Goal: Find specific page/section: Find specific page/section

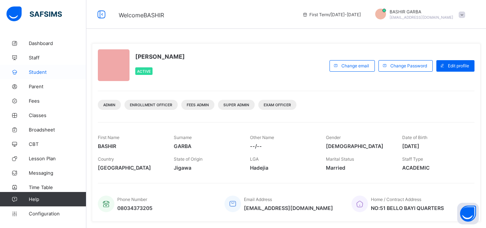
click at [37, 72] on span "Student" at bounding box center [58, 72] width 58 height 6
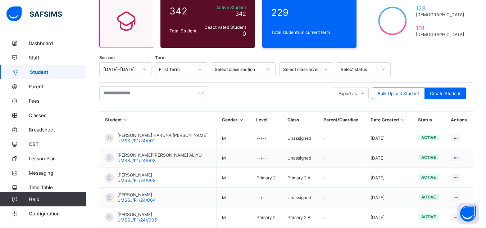
scroll to position [66, 0]
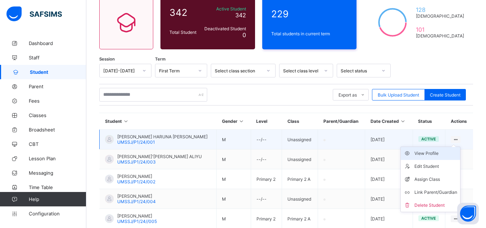
click at [436, 154] on div "View Profile" at bounding box center [436, 153] width 43 height 7
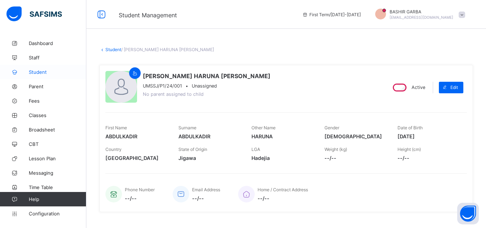
click at [32, 69] on span "Student" at bounding box center [58, 72] width 58 height 6
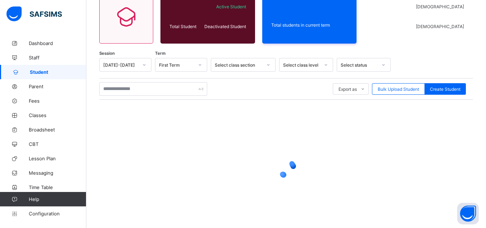
scroll to position [91, 0]
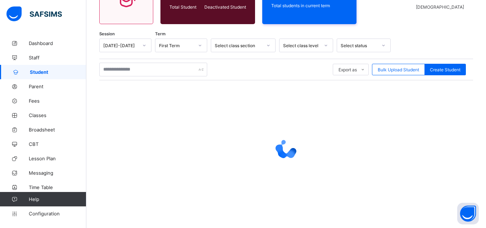
click at [273, 184] on div at bounding box center [286, 148] width 374 height 137
click at [45, 70] on span "Student" at bounding box center [58, 72] width 57 height 6
